Goal: Transaction & Acquisition: Book appointment/travel/reservation

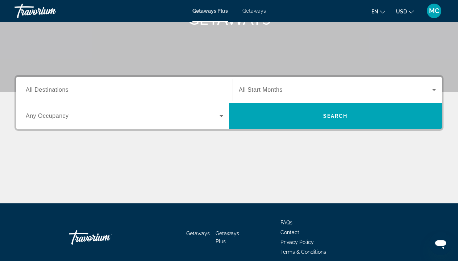
scroll to position [125, 0]
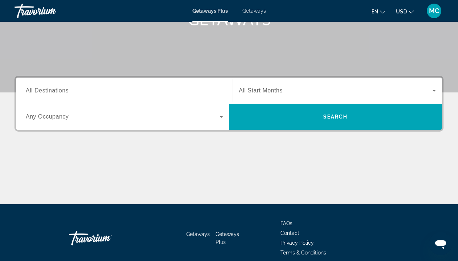
click at [221, 117] on icon "Search widget" at bounding box center [222, 117] width 4 height 2
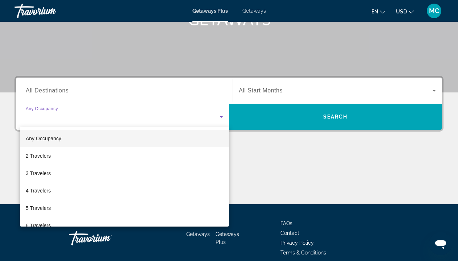
scroll to position [157, 0]
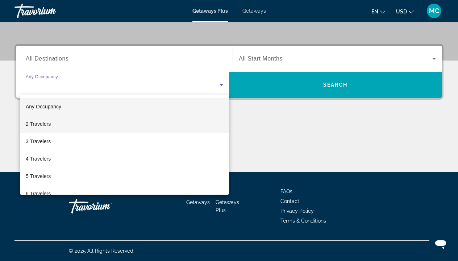
click at [214, 124] on mat-option "2 Travelers" at bounding box center [124, 123] width 209 height 17
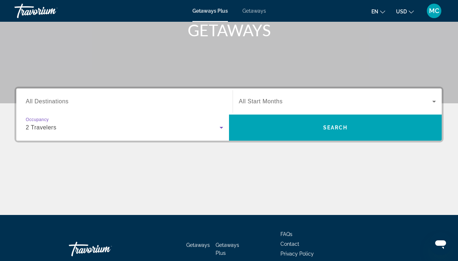
scroll to position [110, 0]
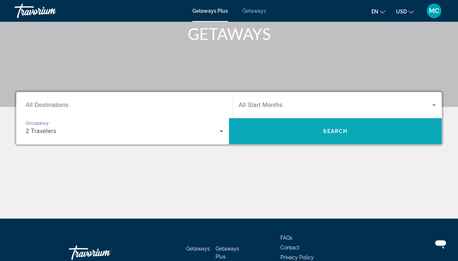
click at [335, 131] on span "Search" at bounding box center [335, 131] width 25 height 6
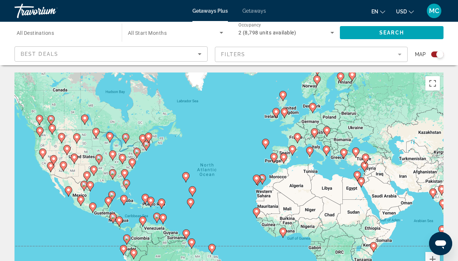
click at [298, 138] on image "Main content" at bounding box center [297, 136] width 4 height 4
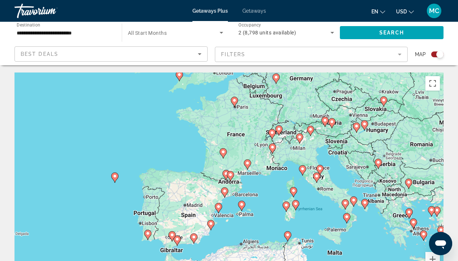
click at [235, 102] on image "Main content" at bounding box center [234, 100] width 4 height 4
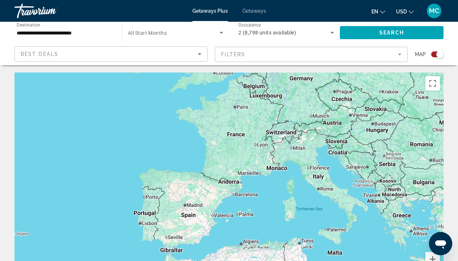
type input "**********"
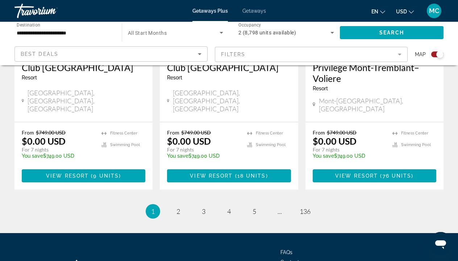
scroll to position [1190, 0]
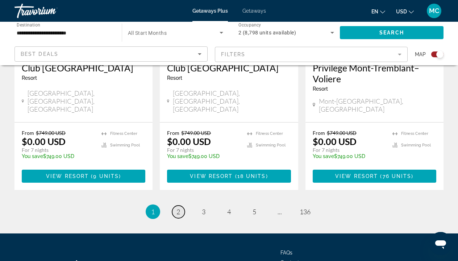
click at [179, 208] on span "2" at bounding box center [178, 212] width 4 height 8
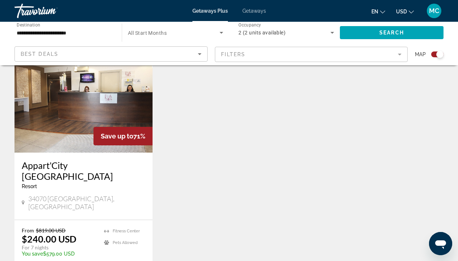
scroll to position [276, 0]
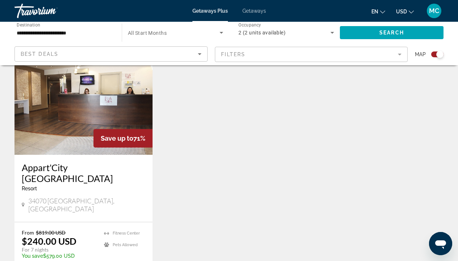
click at [87, 109] on img "Main content" at bounding box center [83, 97] width 138 height 116
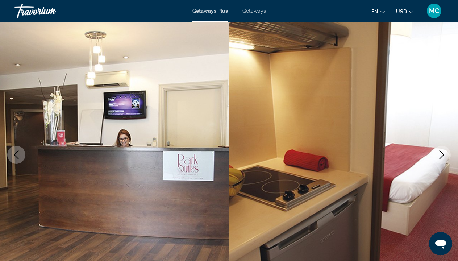
scroll to position [35, 0]
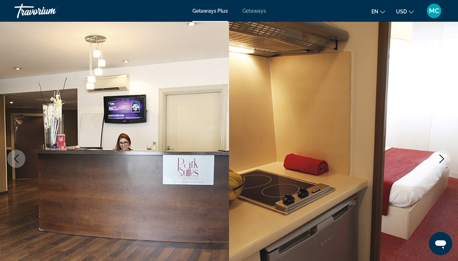
click at [442, 158] on icon "Next image" at bounding box center [441, 158] width 9 height 9
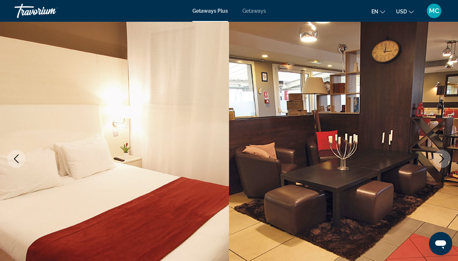
click at [442, 158] on icon "Next image" at bounding box center [441, 158] width 9 height 9
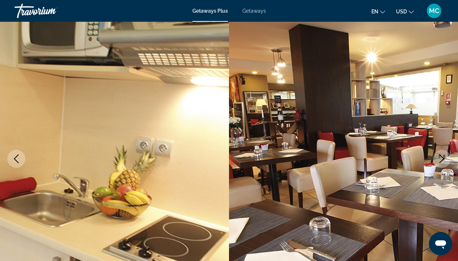
click at [442, 158] on icon "Next image" at bounding box center [441, 158] width 9 height 9
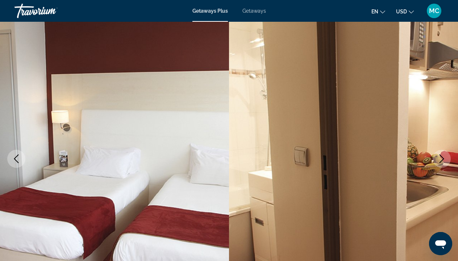
click at [442, 158] on icon "Next image" at bounding box center [441, 158] width 9 height 9
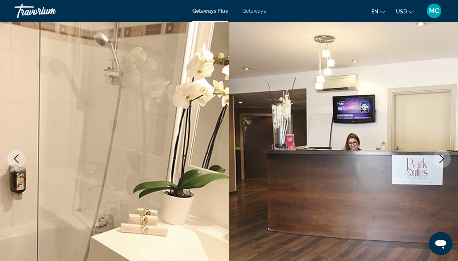
click at [442, 158] on icon "Next image" at bounding box center [441, 158] width 9 height 9
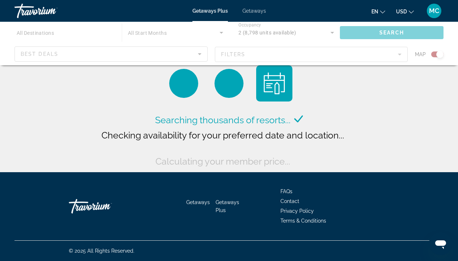
click at [200, 53] on div "Main content" at bounding box center [229, 43] width 458 height 43
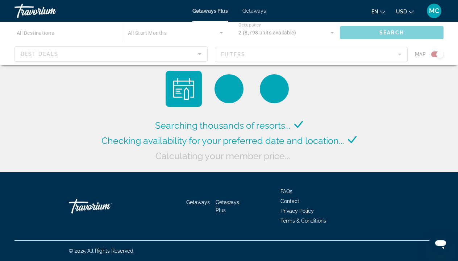
click at [200, 53] on div "Main content" at bounding box center [229, 43] width 458 height 43
